Goal: Task Accomplishment & Management: Use online tool/utility

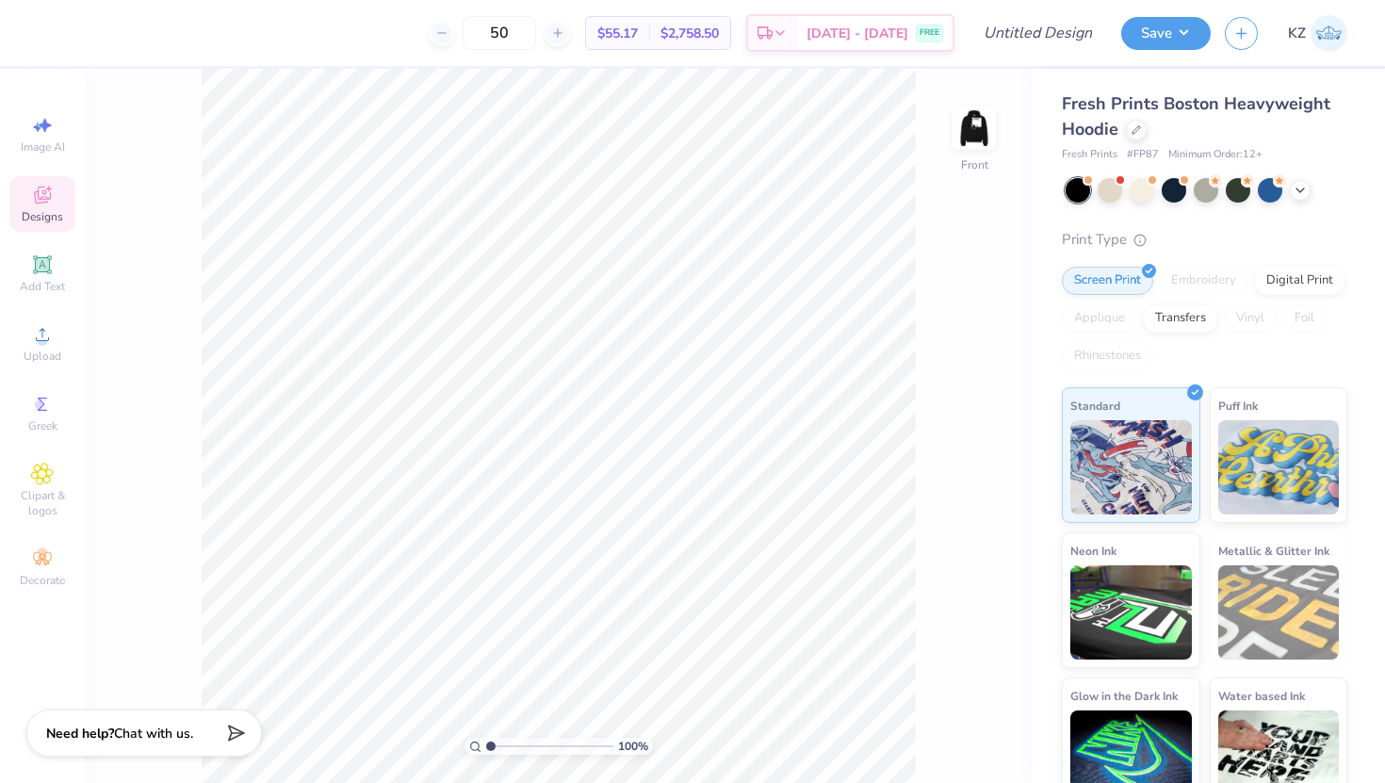
click at [39, 206] on div "Designs" at bounding box center [42, 204] width 66 height 56
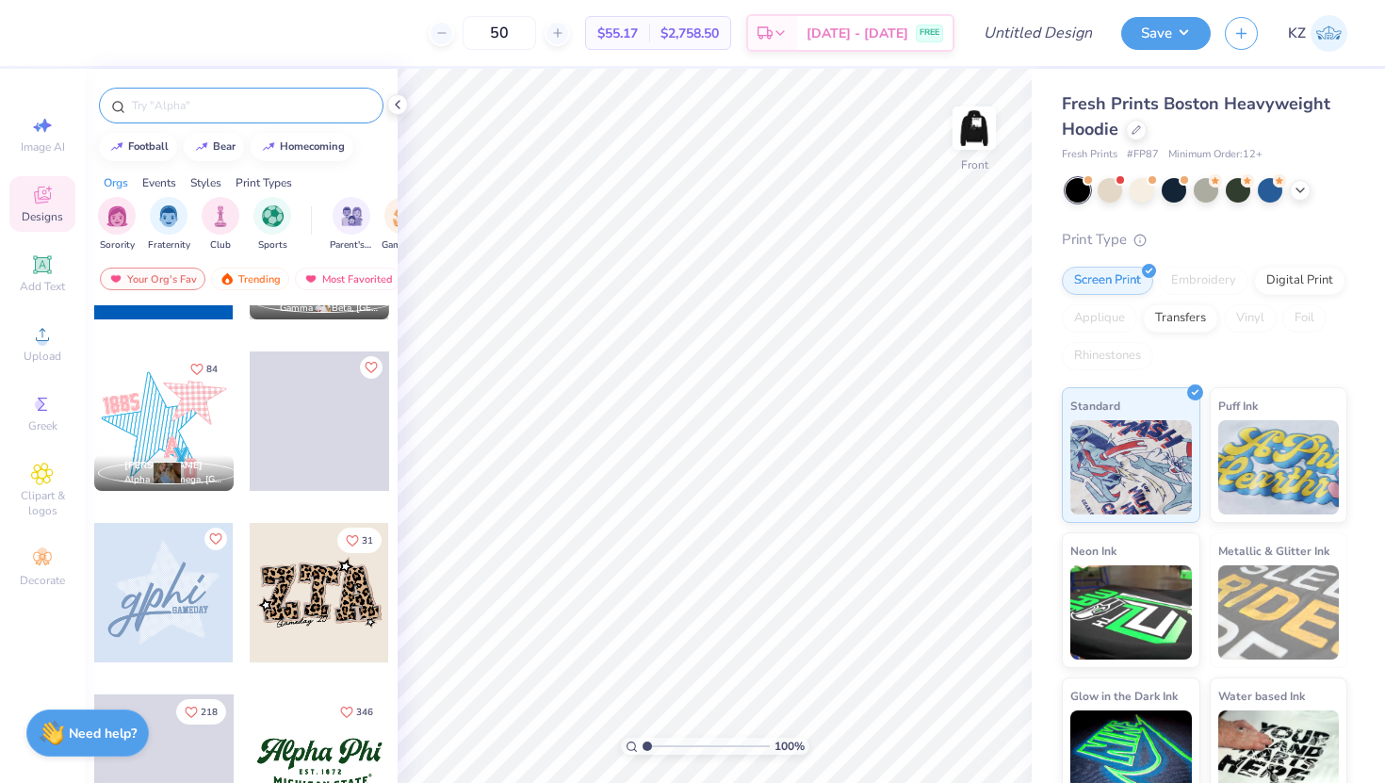
scroll to position [1347, 0]
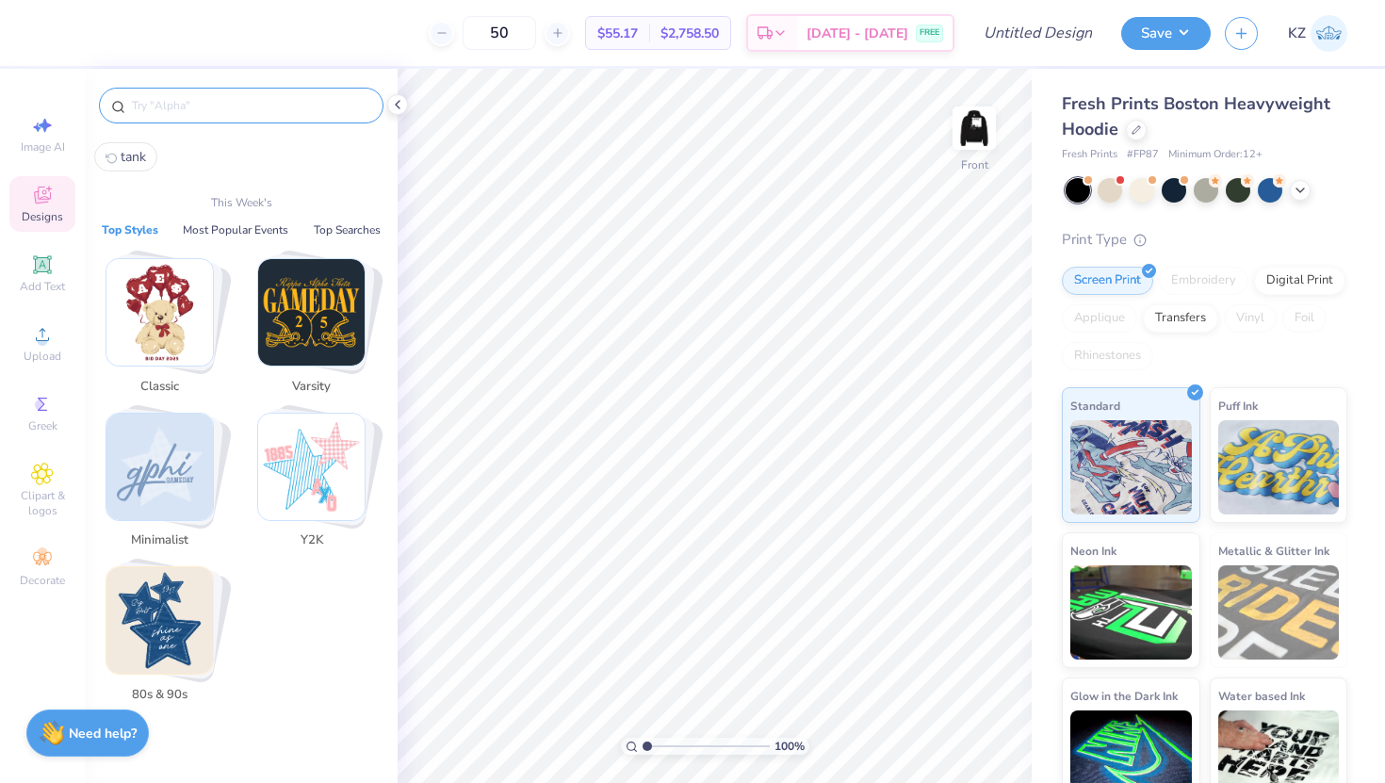
click at [211, 102] on input "text" at bounding box center [250, 105] width 241 height 19
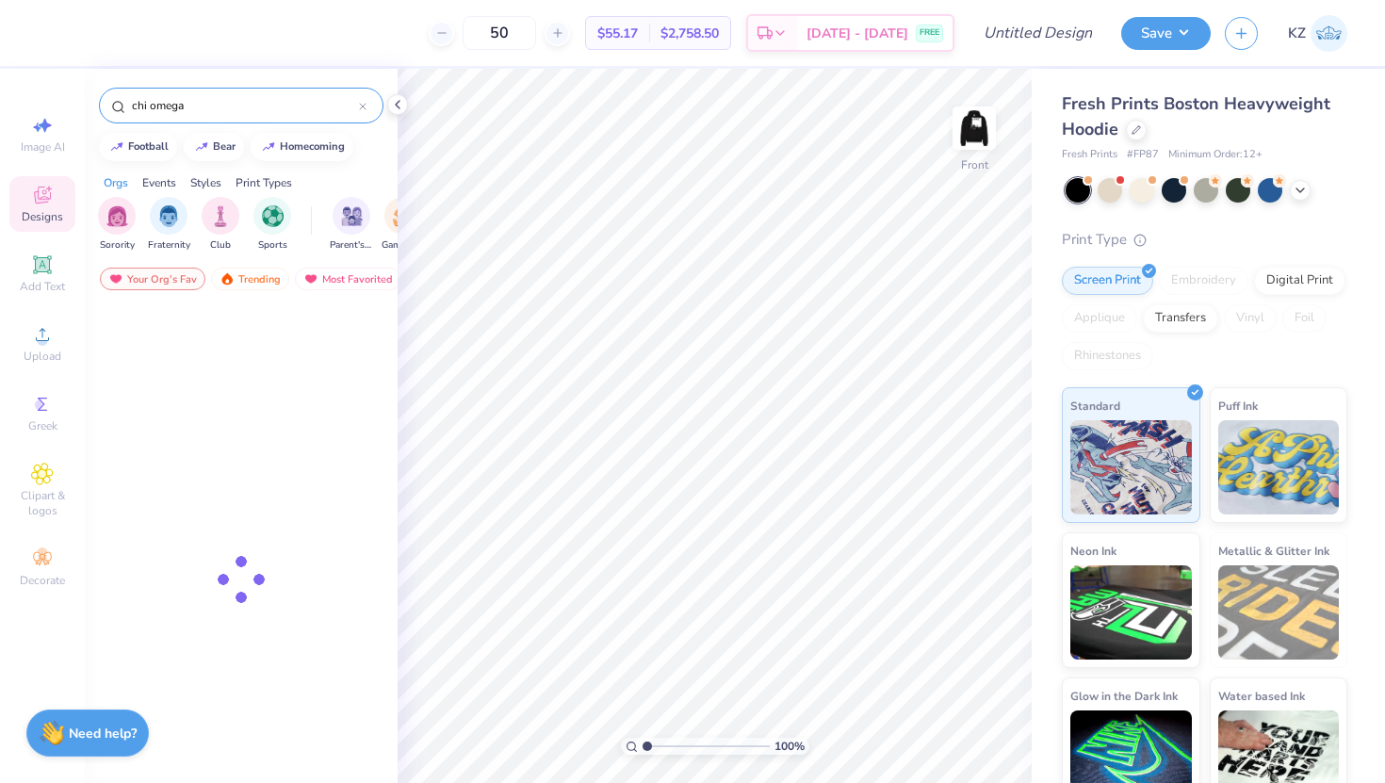
type input "chi omega"
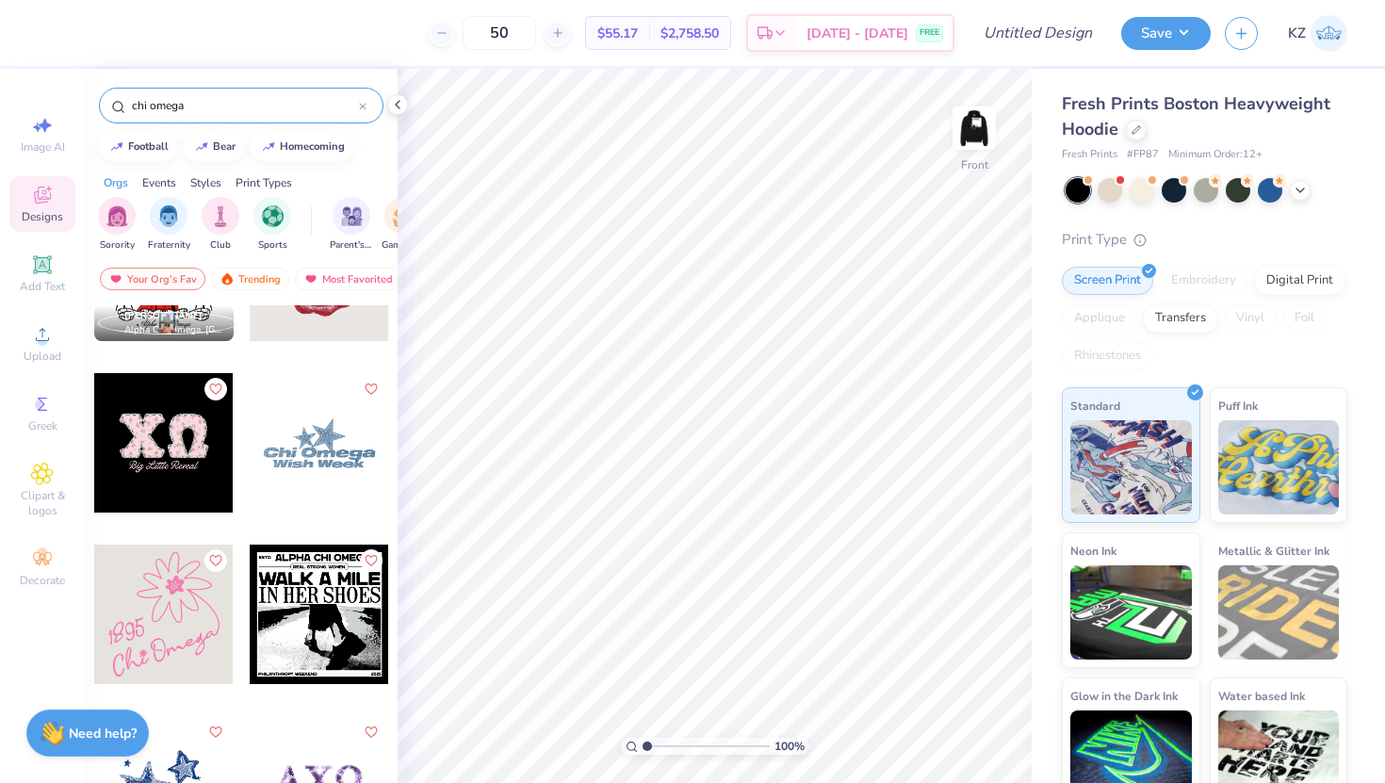
scroll to position [449, 0]
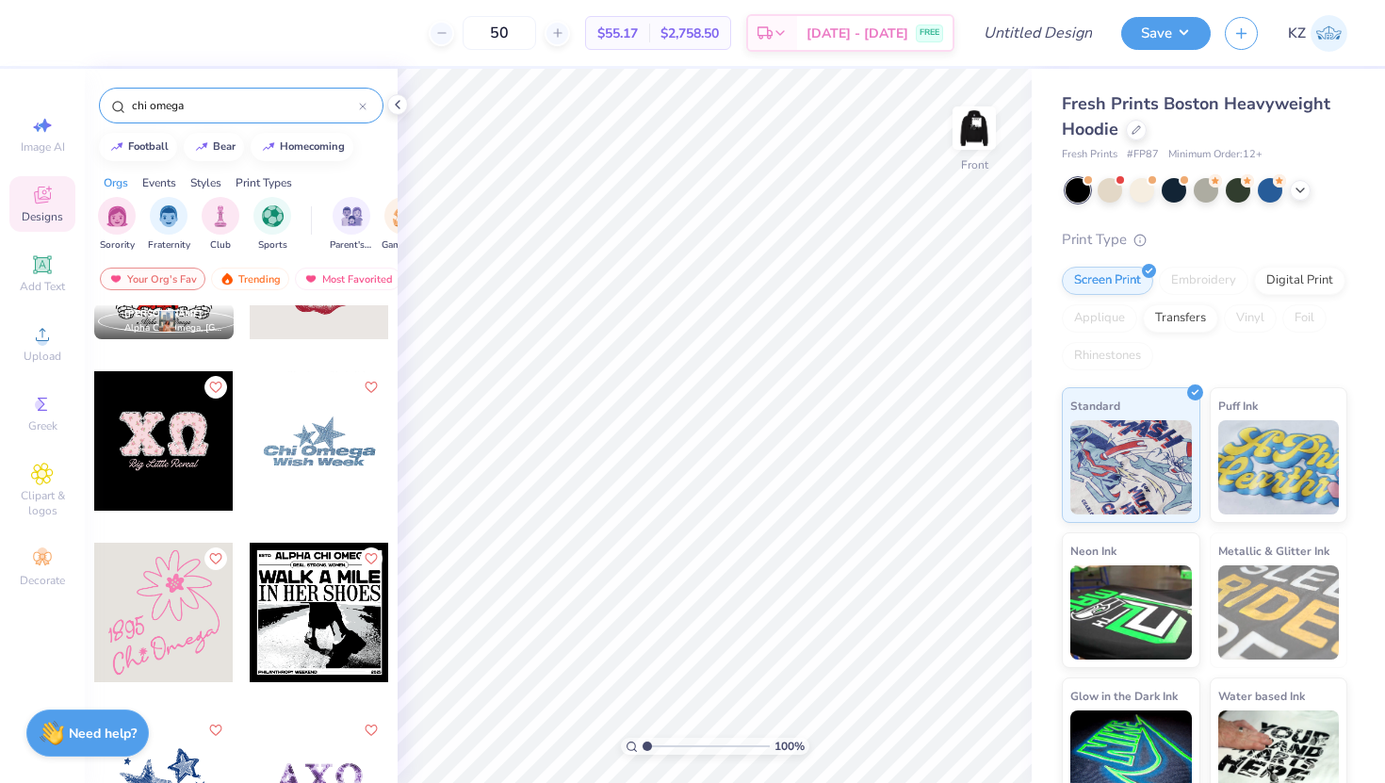
click at [304, 605] on div at bounding box center [319, 612] width 139 height 139
click at [970, 126] on img at bounding box center [973, 127] width 75 height 75
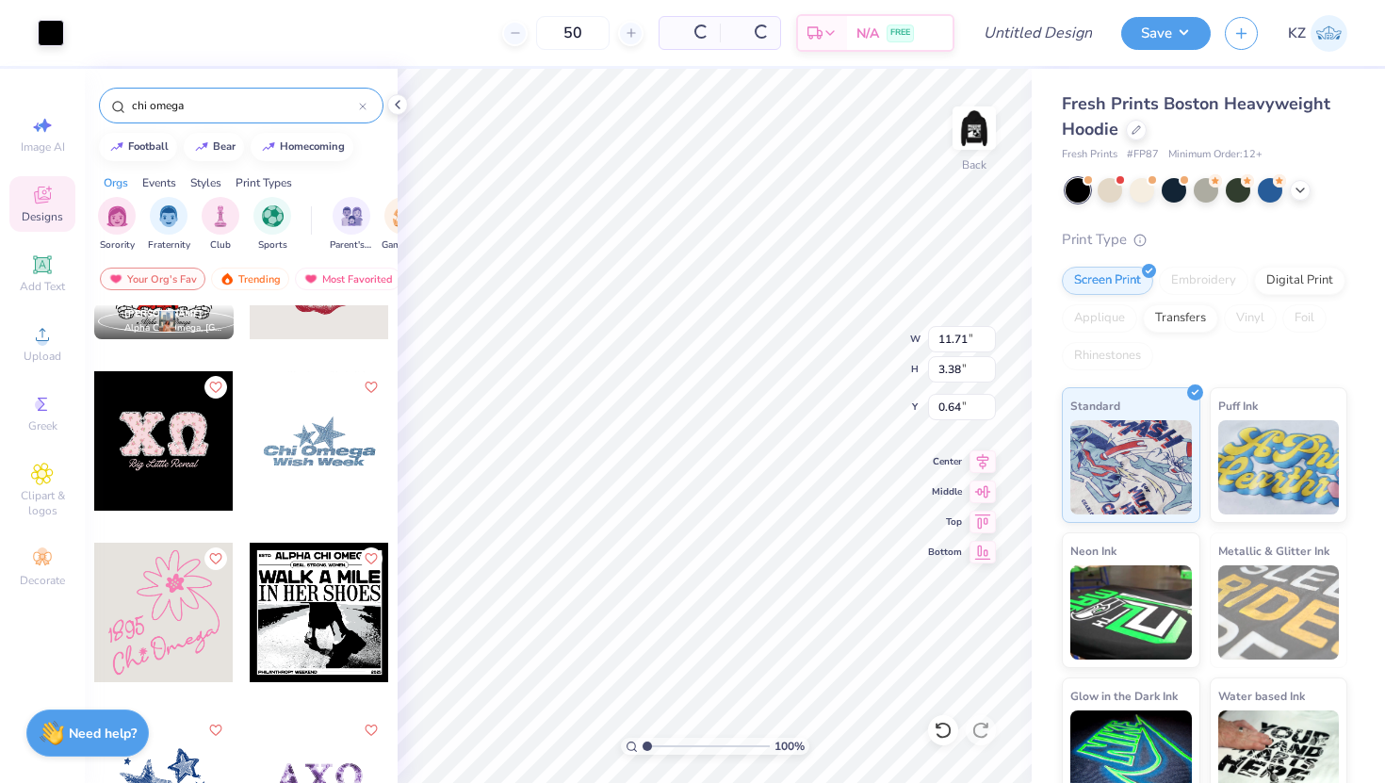
type input "11.71"
type input "3.38"
type input "0.64"
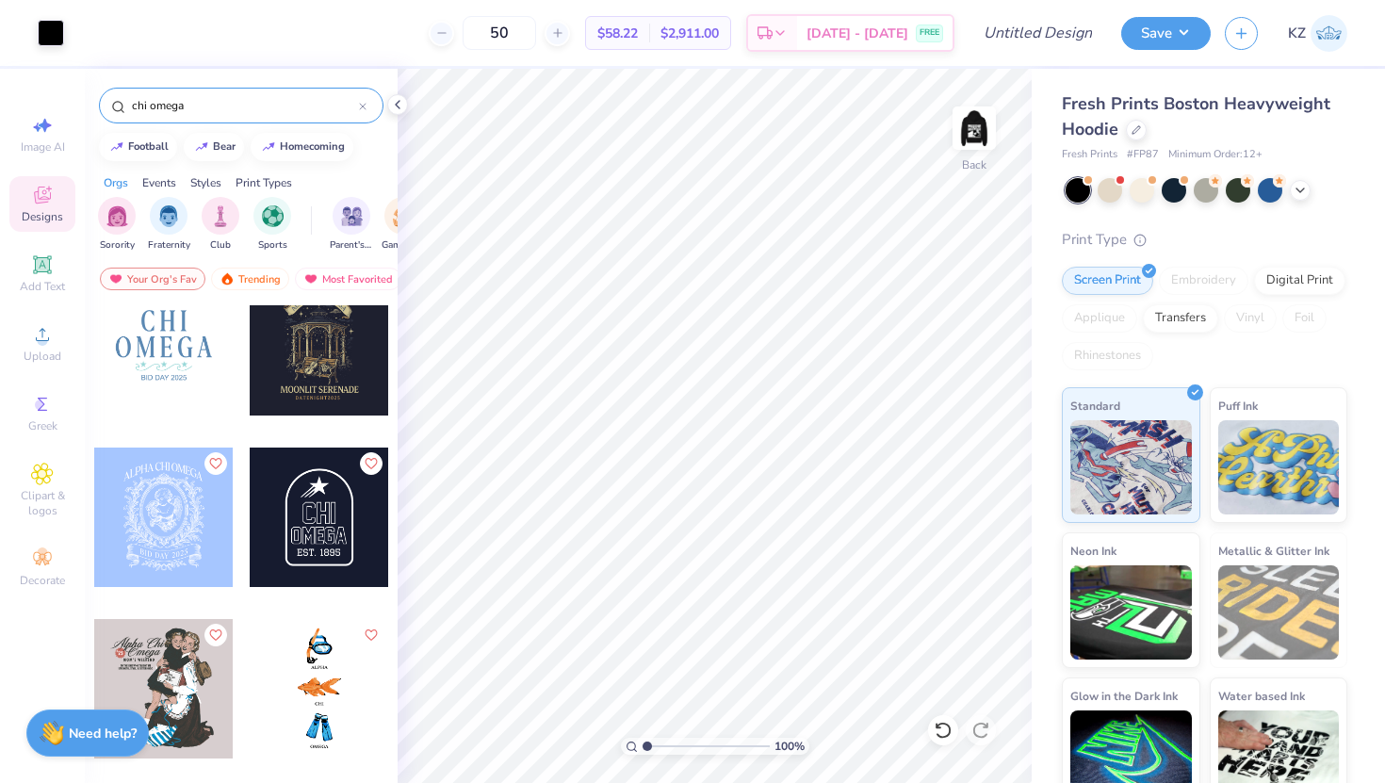
scroll to position [3805, 0]
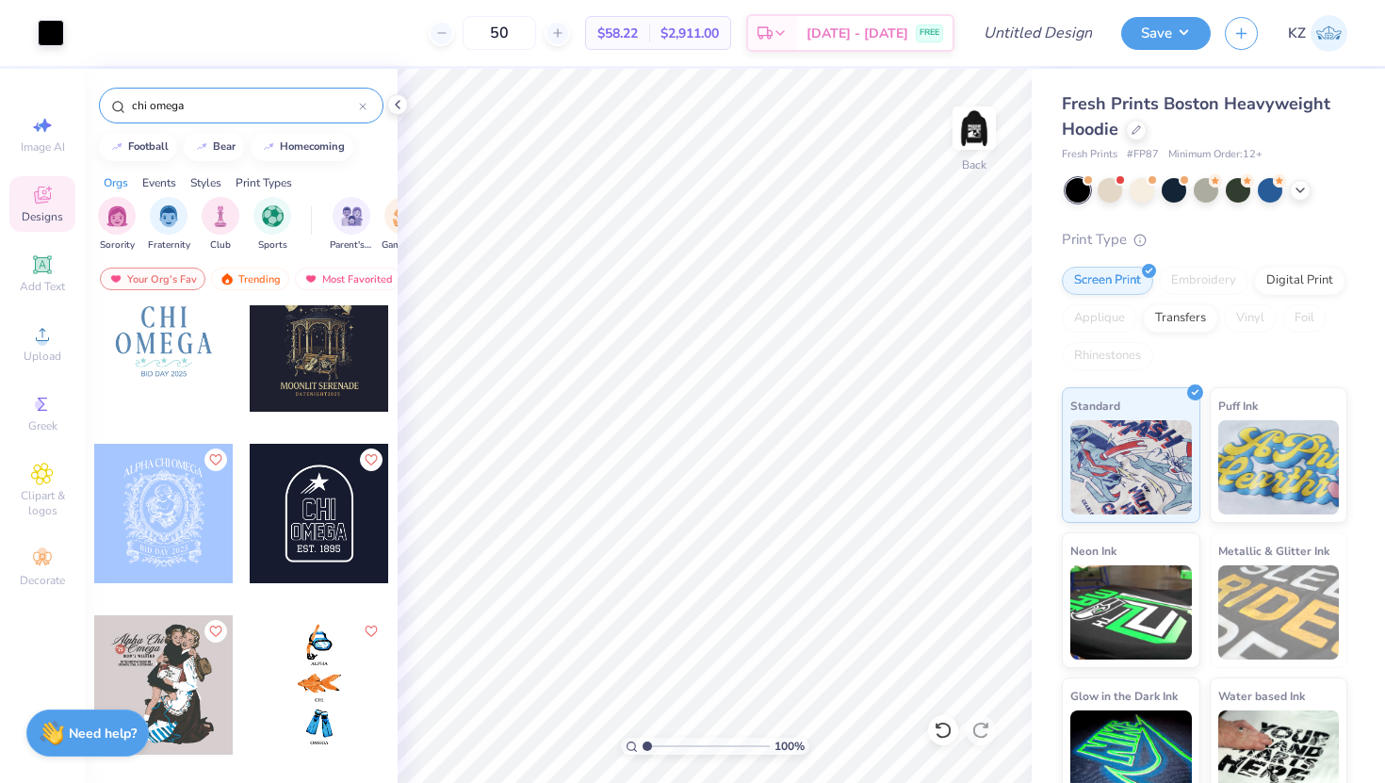
click at [321, 512] on div at bounding box center [319, 513] width 139 height 139
type input "1.31"
type input "2.92"
type input "4.17"
type input "1.70"
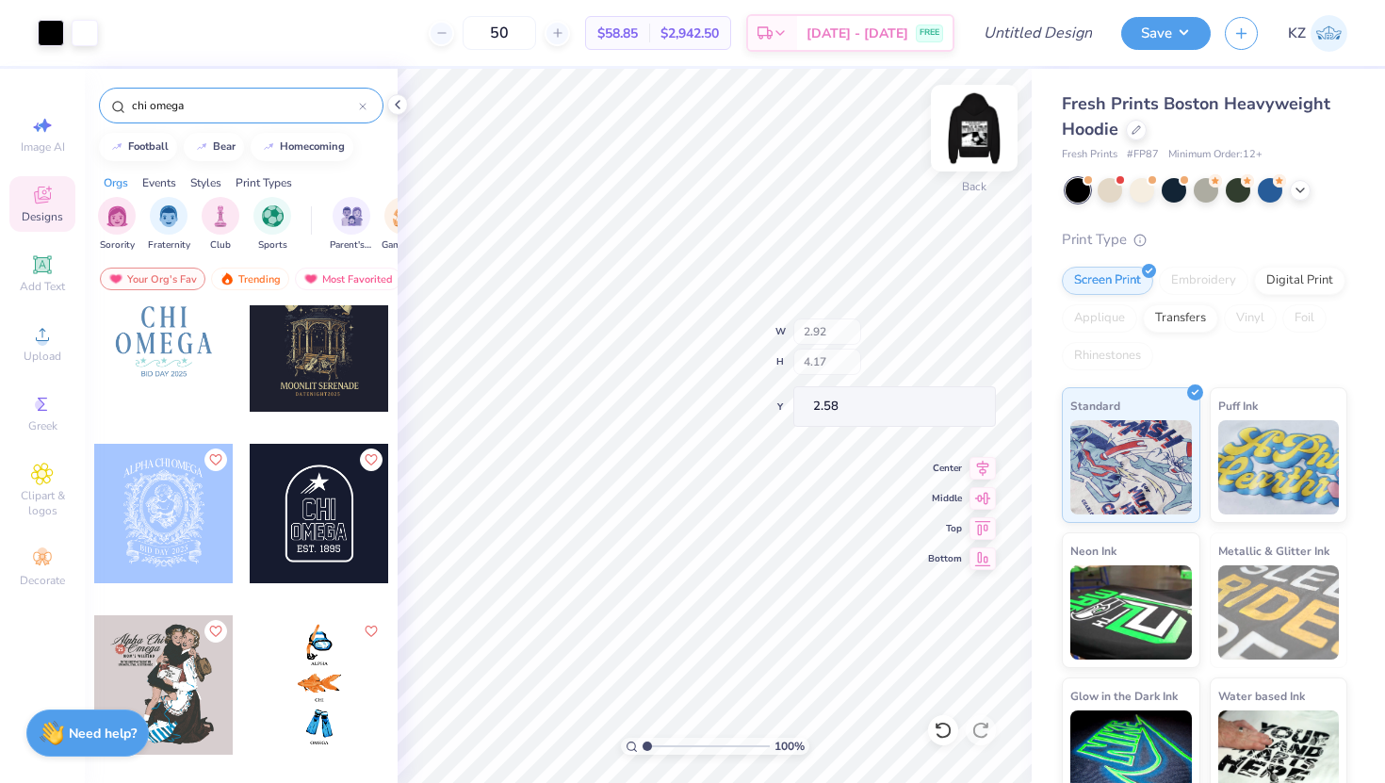
type input "2.58"
click at [329, 509] on div at bounding box center [319, 513] width 139 height 139
type input "2.60"
type input "3.70"
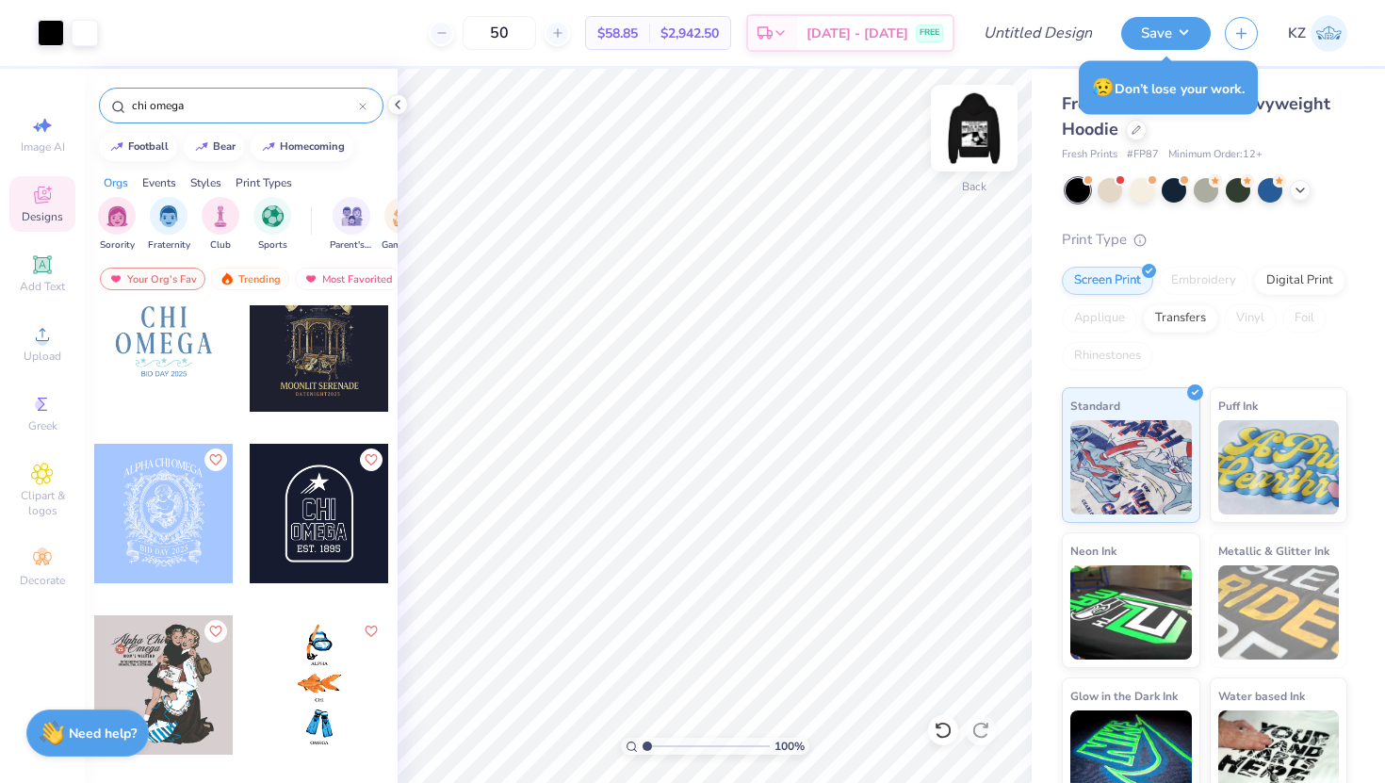
click at [981, 144] on img at bounding box center [973, 127] width 75 height 75
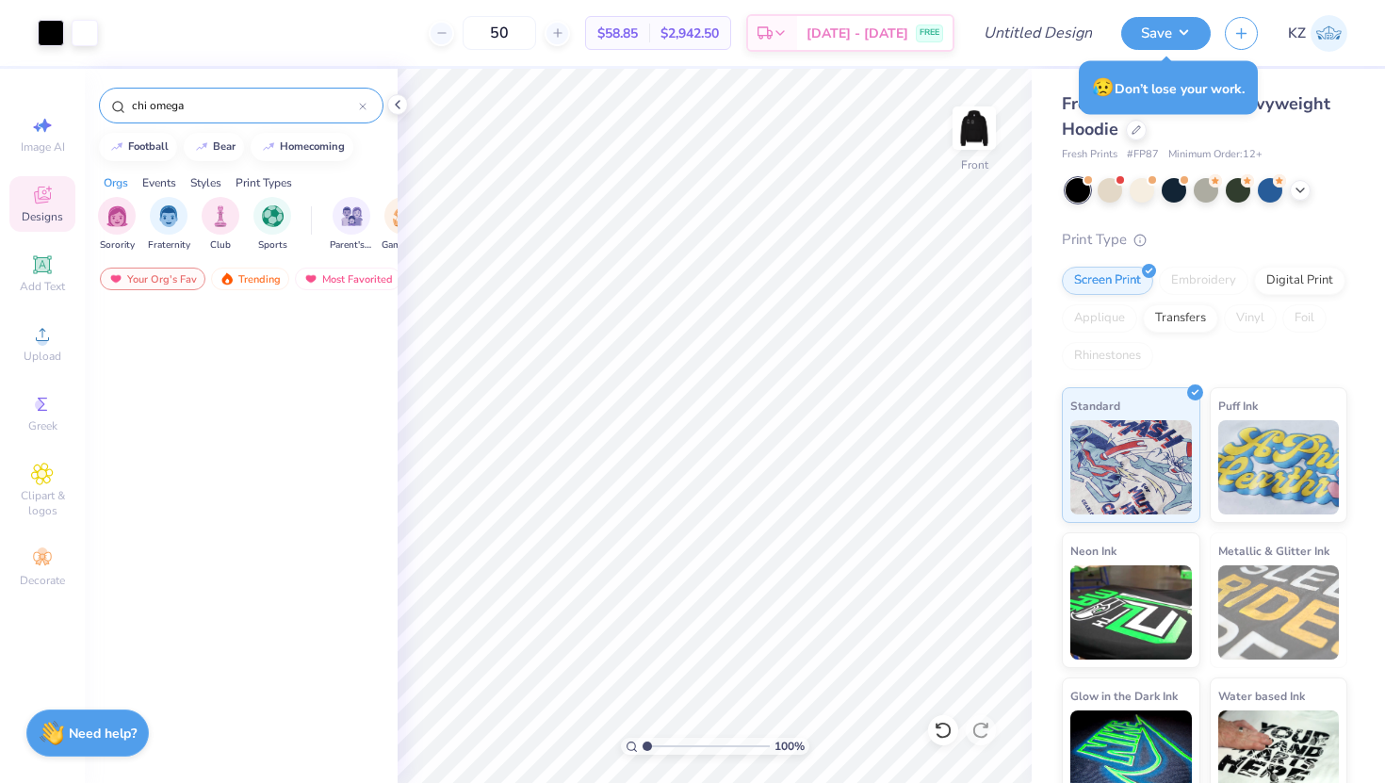
scroll to position [4625, 0]
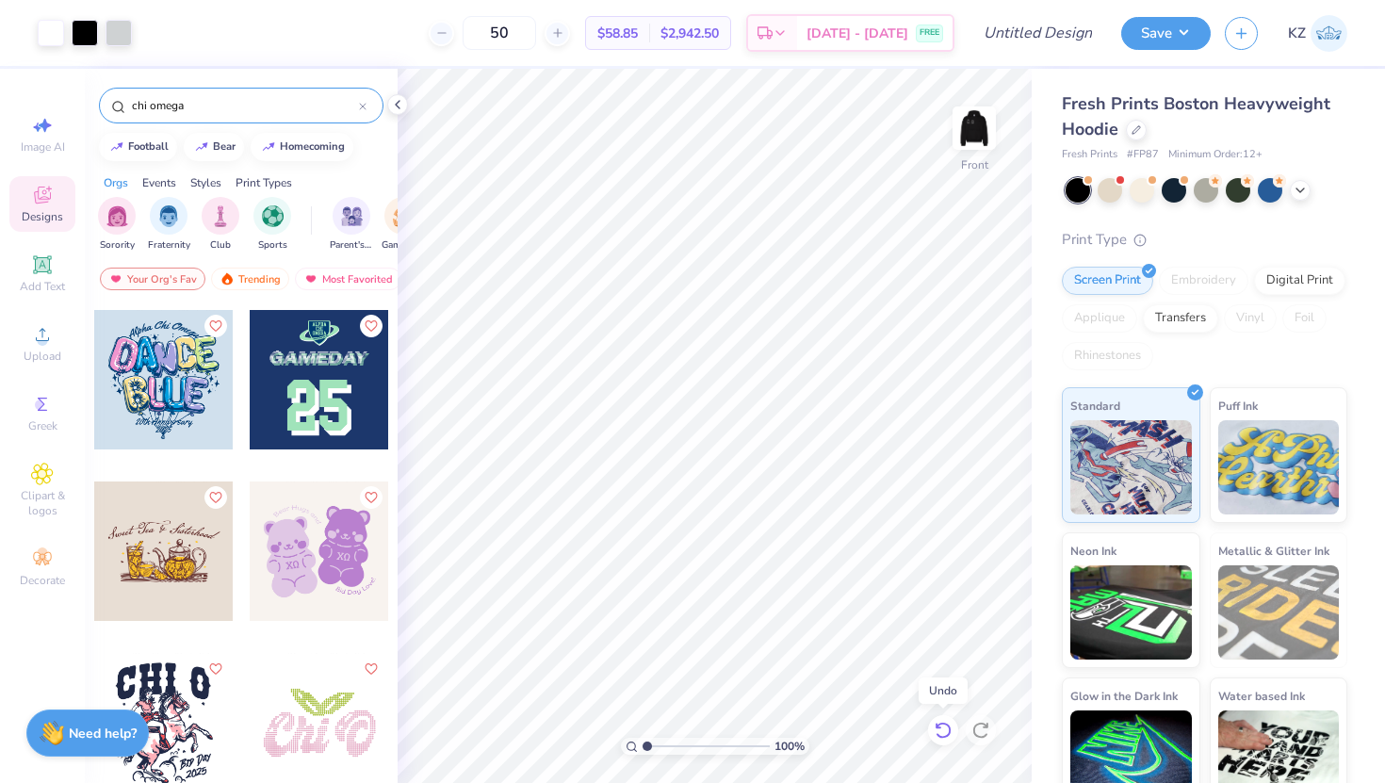
click at [933, 733] on icon at bounding box center [942, 730] width 19 height 19
click at [990, 721] on div at bounding box center [980, 730] width 30 height 30
click at [973, 147] on img at bounding box center [973, 127] width 75 height 75
